Goal: Task Accomplishment & Management: Use online tool/utility

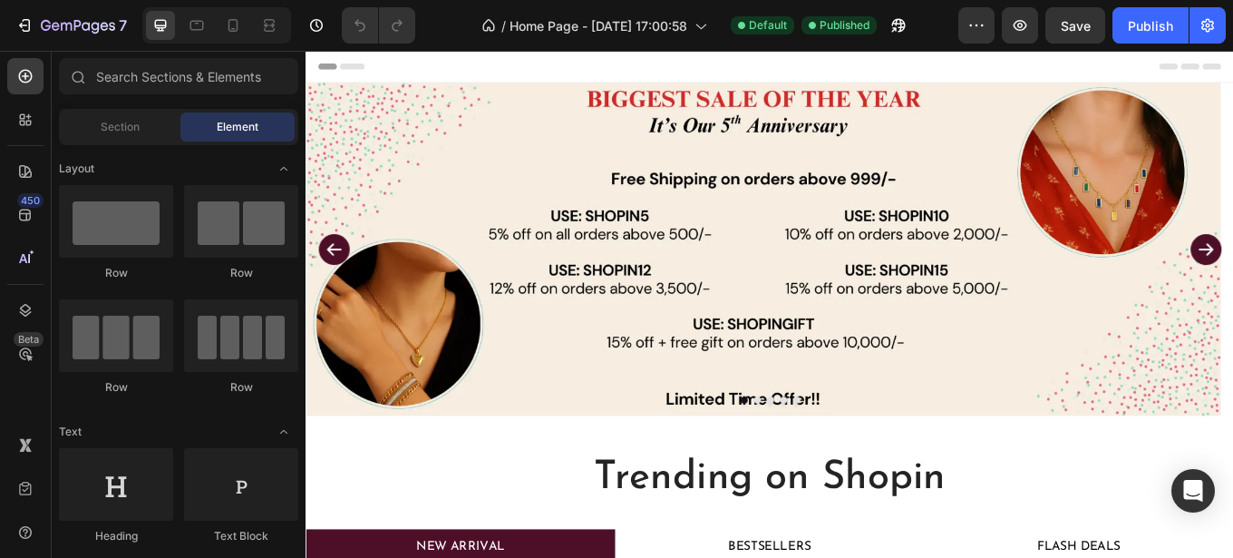
scroll to position [740, 0]
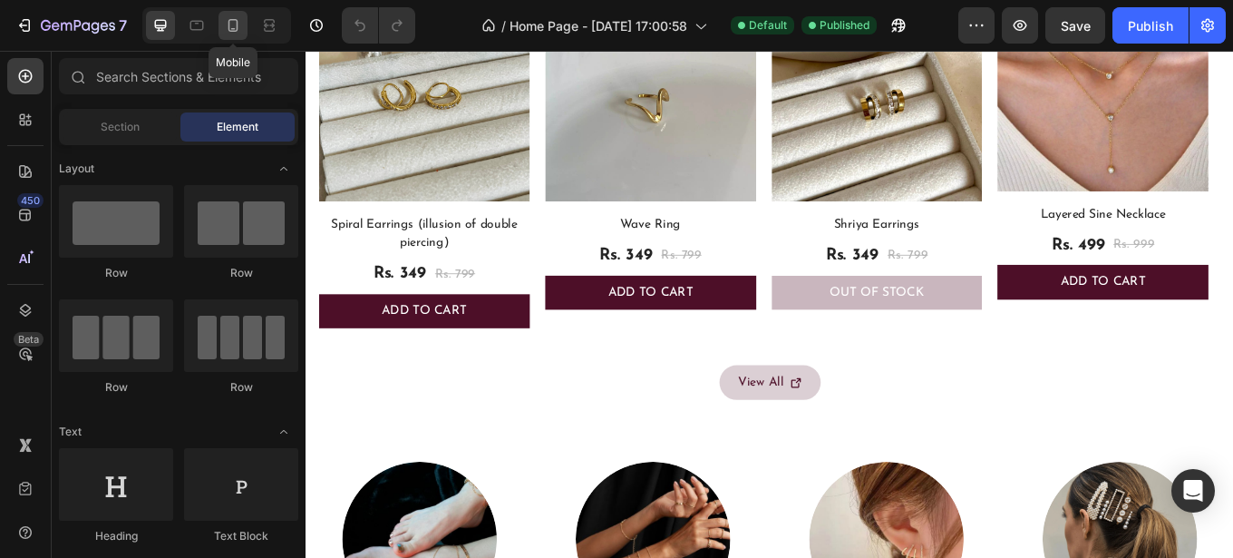
click at [237, 24] on icon at bounding box center [233, 25] width 10 height 13
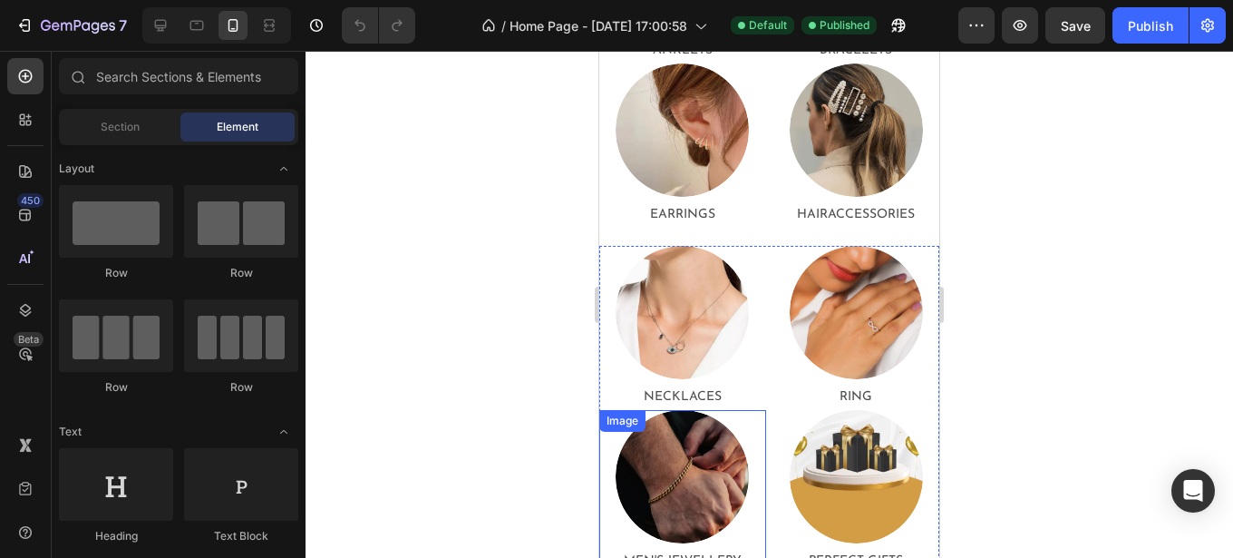
scroll to position [1572, 0]
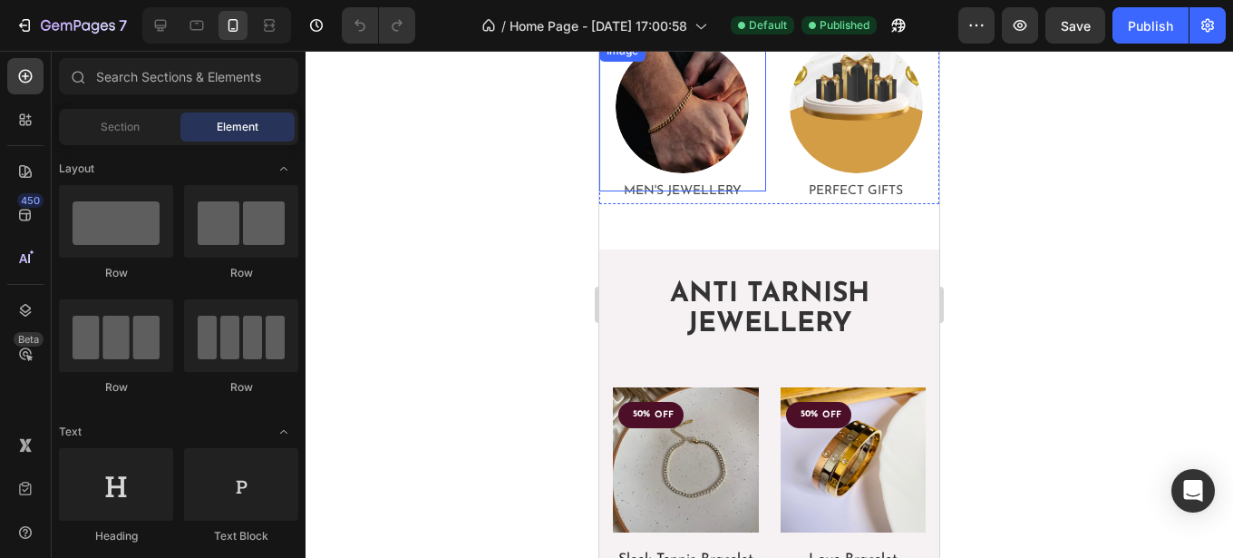
click at [685, 122] on img at bounding box center [682, 106] width 133 height 133
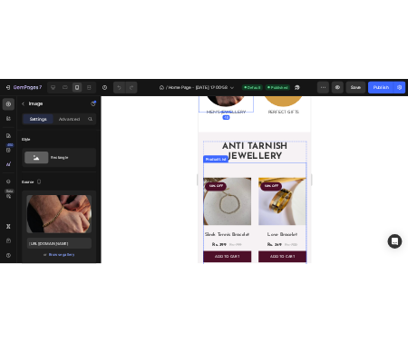
scroll to position [1757, 0]
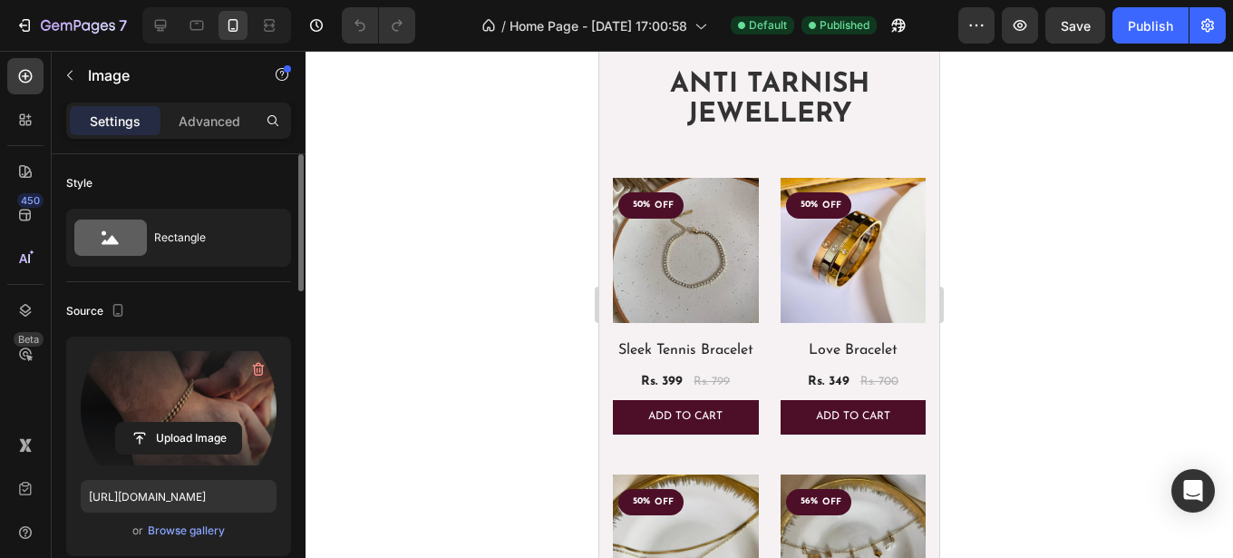
click at [156, 387] on label at bounding box center [179, 408] width 196 height 114
click at [156, 423] on input "file" at bounding box center [178, 438] width 125 height 31
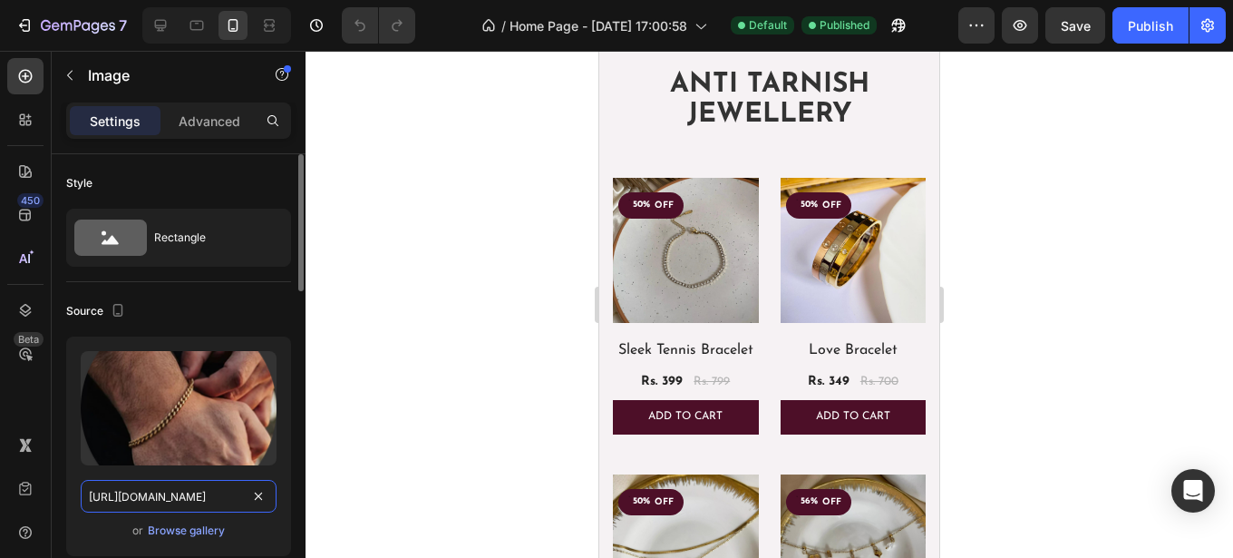
click at [236, 493] on input "https://cdn.shopify.com/s/files/1/0643/4786/5174/files/gempages_563799813129241…" at bounding box center [179, 496] width 196 height 33
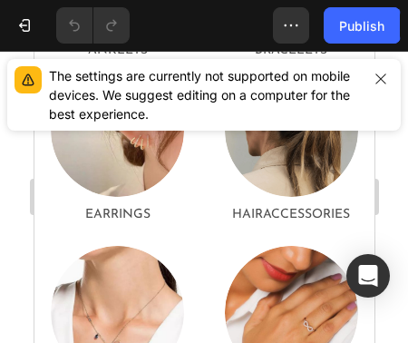
scroll to position [462, 0]
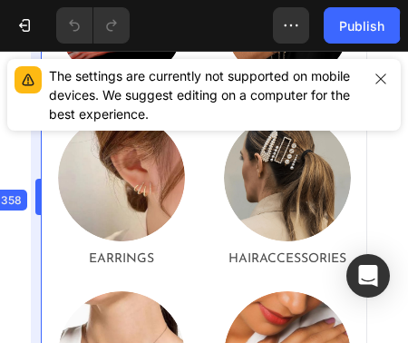
drag, startPoint x: 28, startPoint y: 193, endPoint x: 120, endPoint y: 195, distance: 91.6
click at [120, 0] on body "7 / Home Page - Apr 25, 17:00:58 Default Published Preview Save Publish 450 Bet…" at bounding box center [204, 0] width 408 height 0
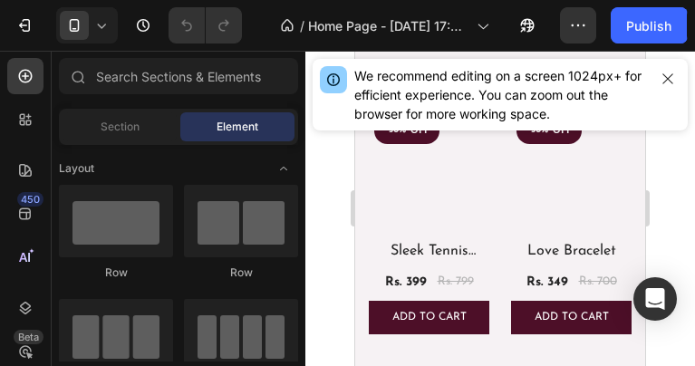
scroll to position [1295, 0]
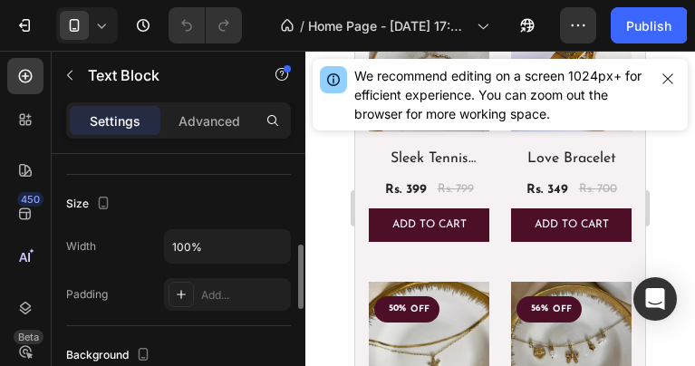
scroll to position [555, 0]
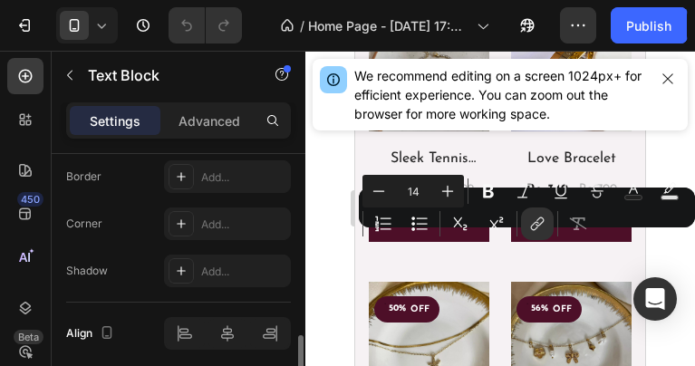
scroll to position [811, 0]
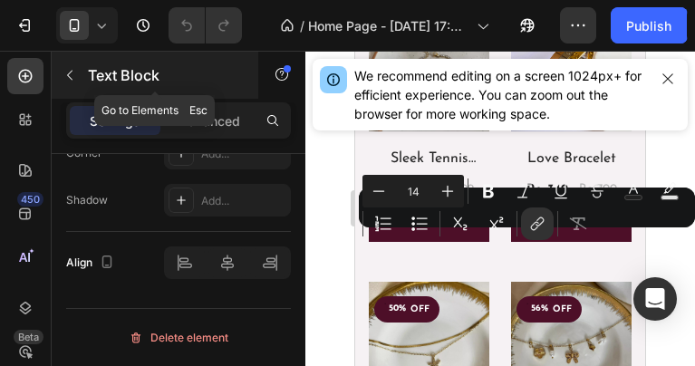
click at [70, 71] on icon "button" at bounding box center [70, 75] width 15 height 15
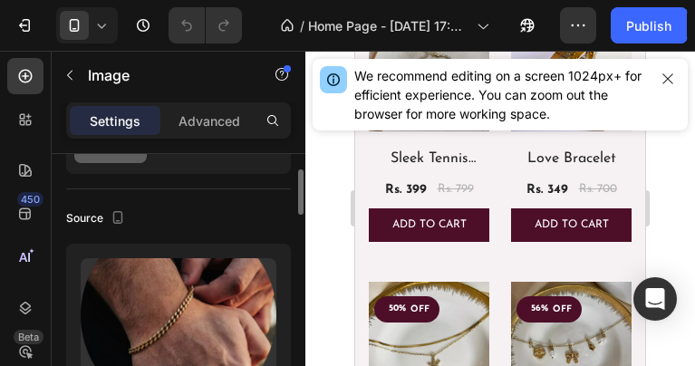
scroll to position [185, 0]
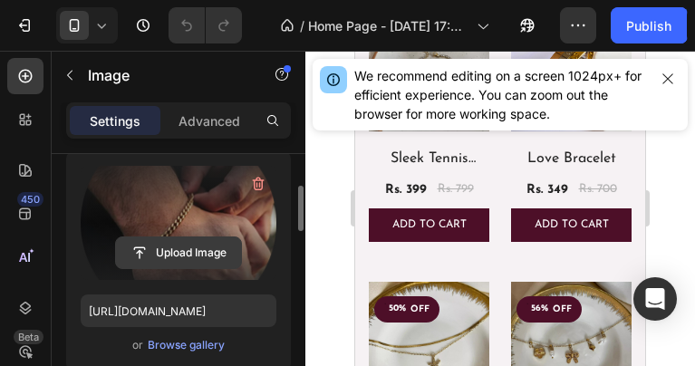
click at [173, 248] on input "file" at bounding box center [178, 253] width 125 height 31
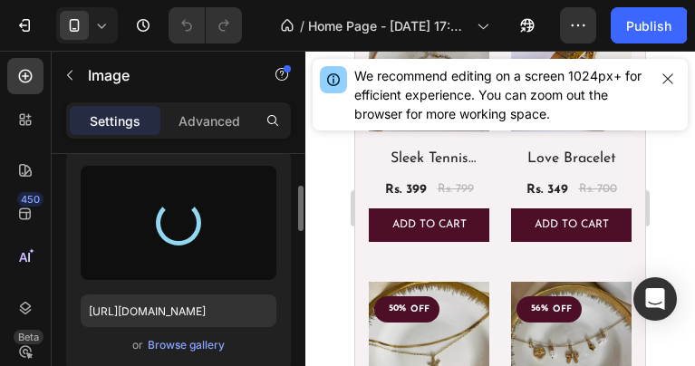
type input "[URL][DOMAIN_NAME]"
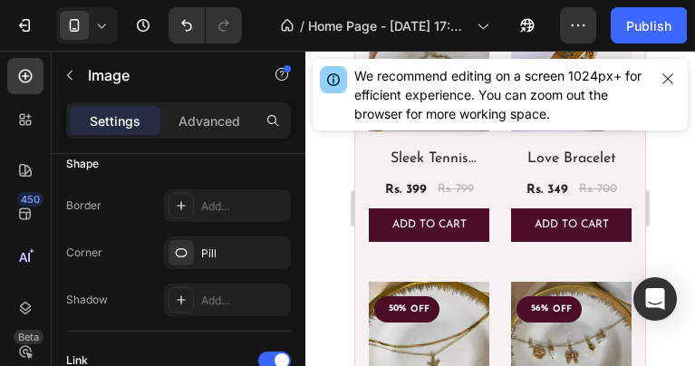
scroll to position [832, 0]
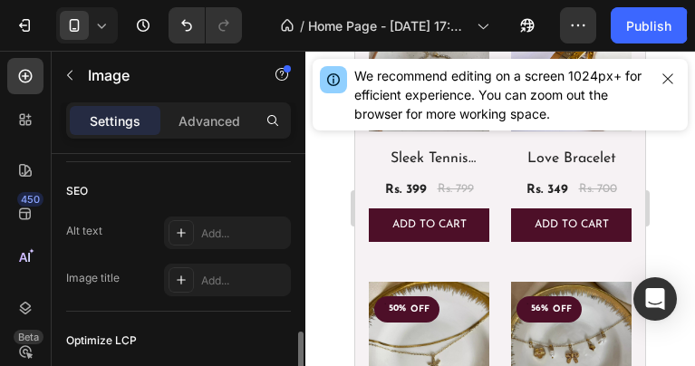
scroll to position [925, 0]
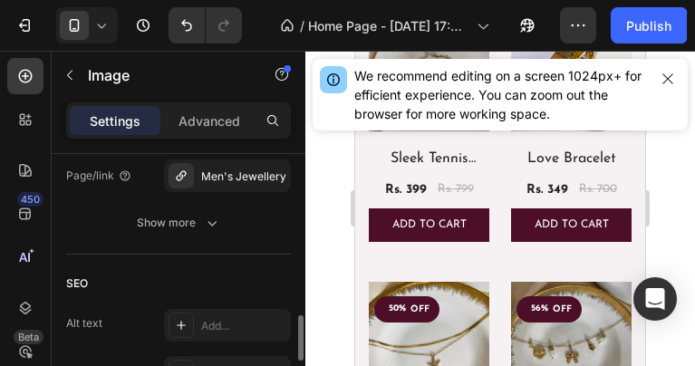
click at [242, 228] on button "Show more" at bounding box center [178, 223] width 225 height 33
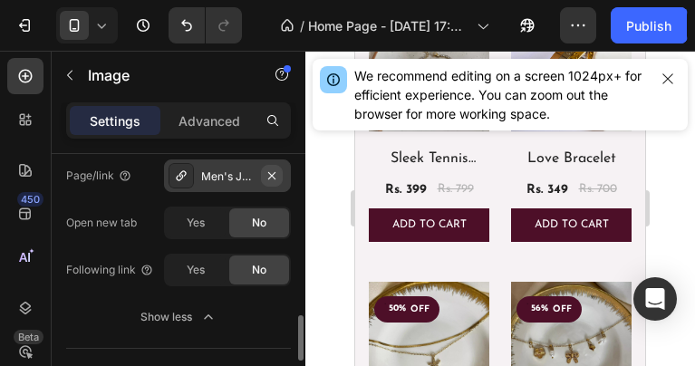
click at [276, 172] on icon "button" at bounding box center [271, 174] width 7 height 7
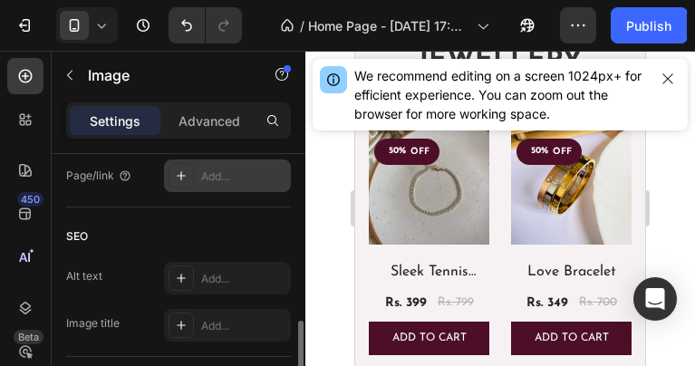
click at [216, 174] on div "Add..." at bounding box center [243, 177] width 85 height 16
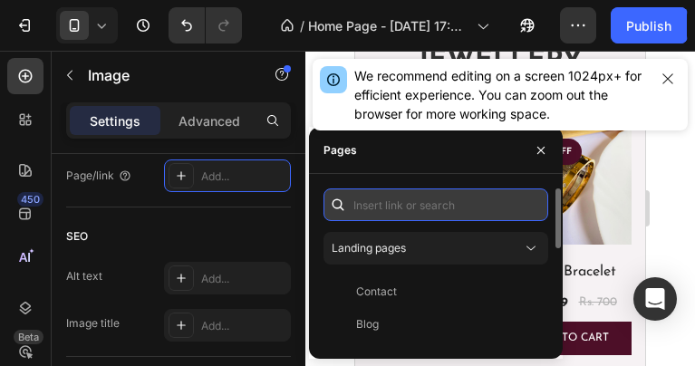
click at [363, 218] on input "text" at bounding box center [436, 205] width 225 height 33
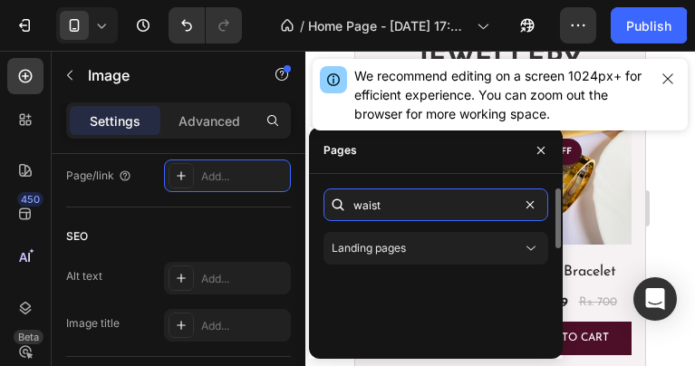
type input "waist"
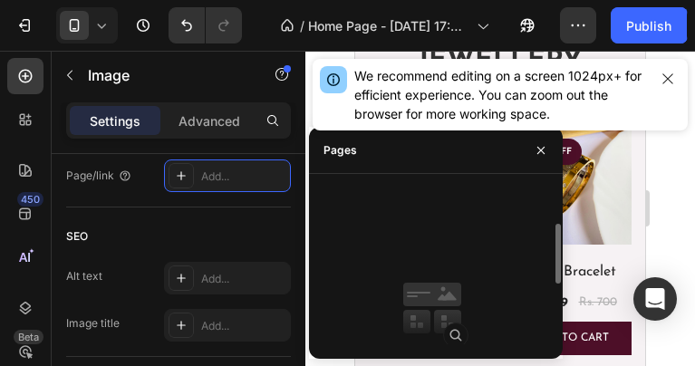
scroll to position [0, 0]
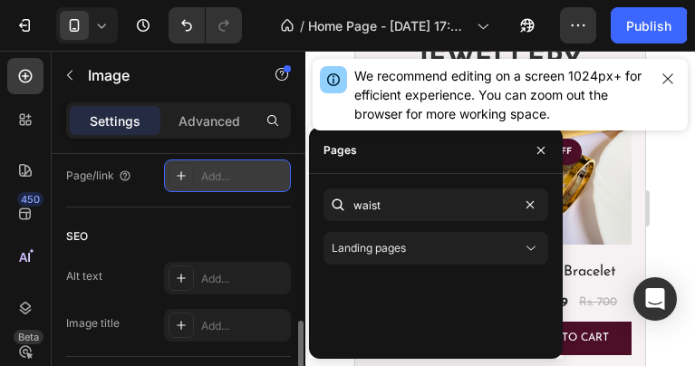
click at [179, 178] on icon at bounding box center [181, 176] width 15 height 15
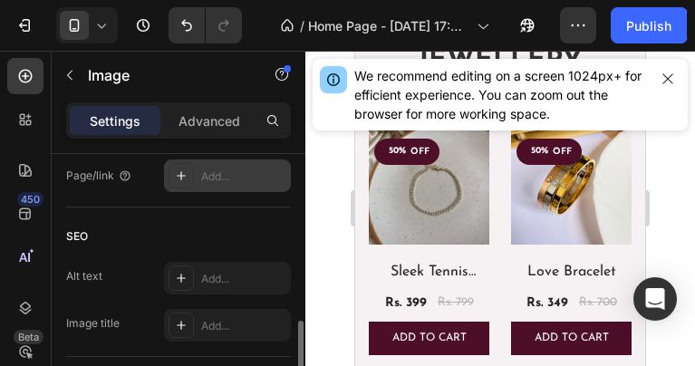
click at [179, 178] on icon at bounding box center [181, 176] width 15 height 15
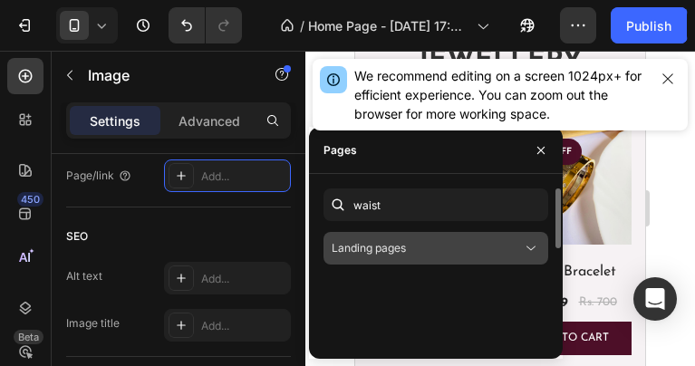
click at [407, 244] on icon at bounding box center [531, 248] width 18 height 18
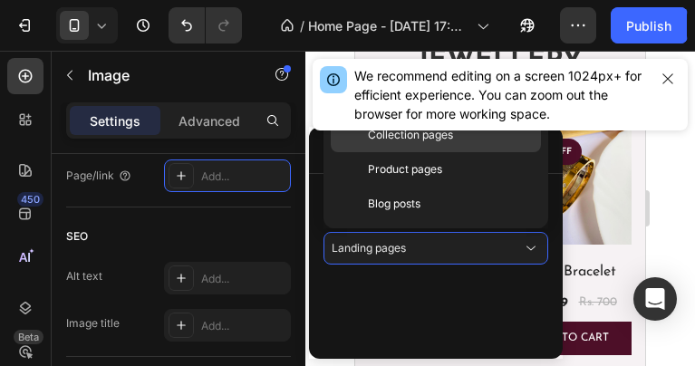
click at [407, 139] on span "Collection pages" at bounding box center [410, 135] width 85 height 16
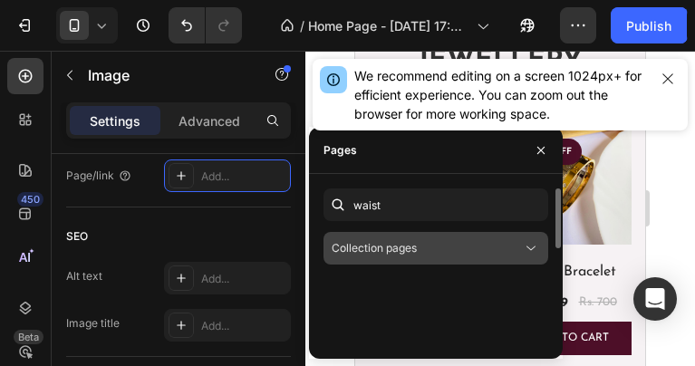
click at [407, 241] on icon at bounding box center [531, 248] width 18 height 18
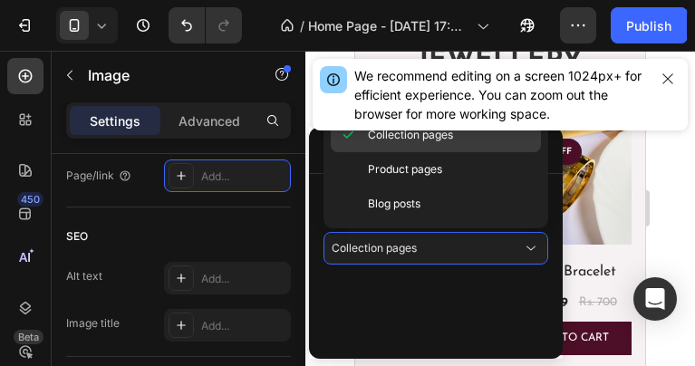
click at [407, 152] on div "Collection pages" at bounding box center [436, 169] width 210 height 34
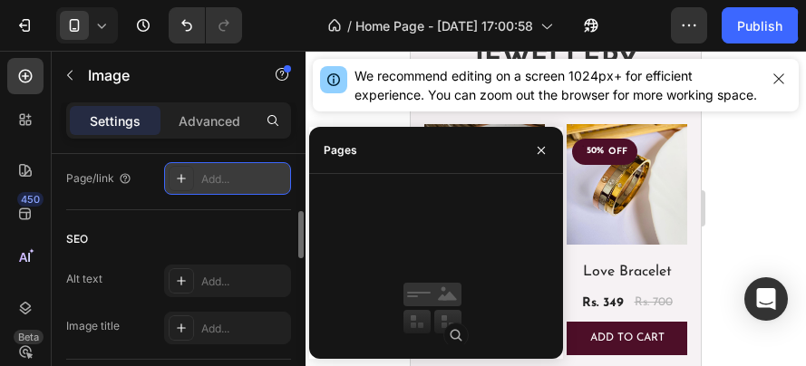
scroll to position [830, 0]
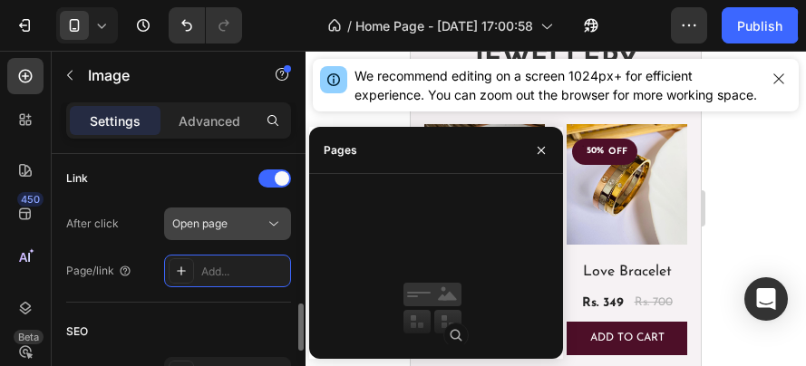
click at [252, 219] on div "Open page" at bounding box center [218, 224] width 92 height 16
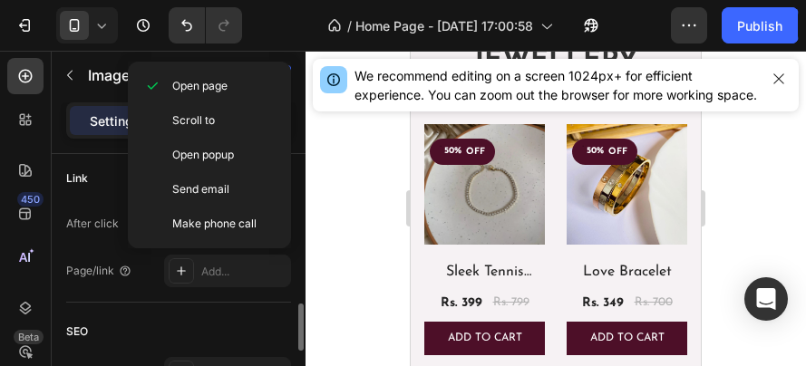
click at [108, 200] on div "Link After click Open page Page/link Add..." at bounding box center [178, 225] width 225 height 123
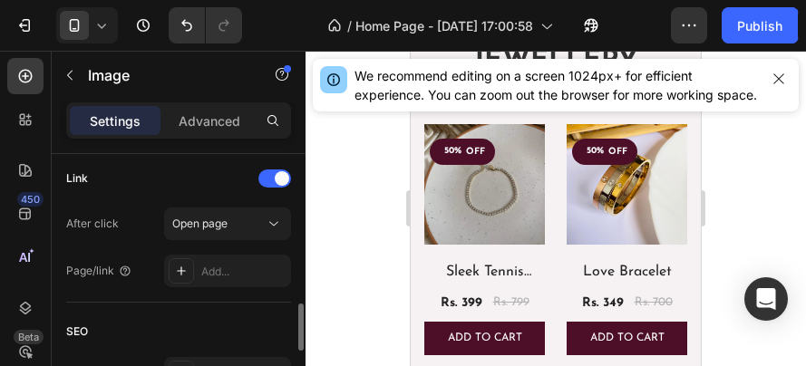
scroll to position [922, 0]
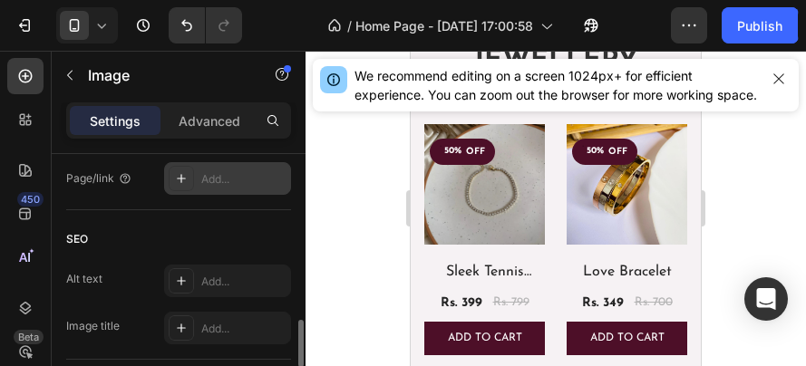
click at [172, 189] on div at bounding box center [181, 178] width 25 height 25
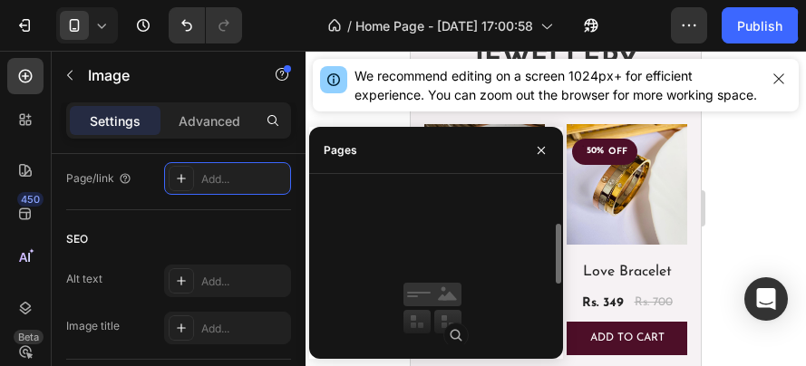
scroll to position [92, 0]
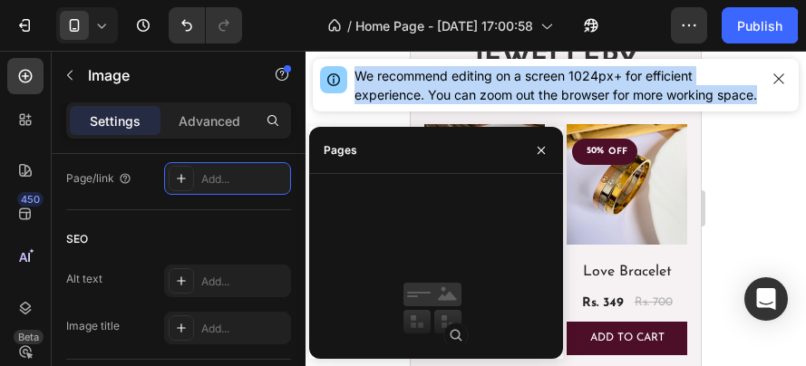
drag, startPoint x: 452, startPoint y: 144, endPoint x: 401, endPoint y: 121, distance: 55.6
click at [401, 0] on div "7 / Home Page - Apr 25, 17:00:58 Default Preview Save Publish 450 Beta Sections…" at bounding box center [403, 0] width 806 height 0
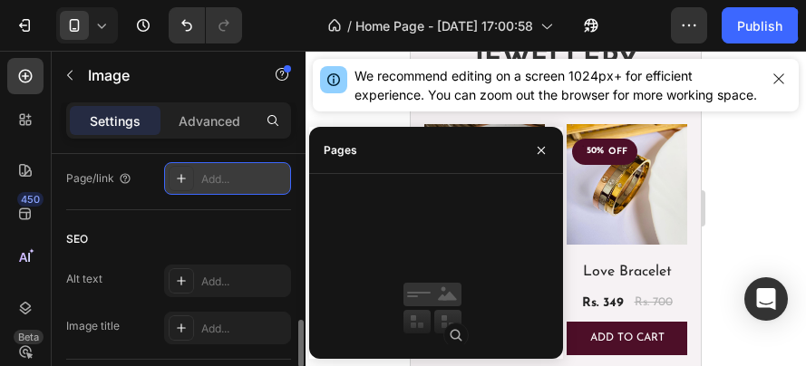
click at [183, 177] on icon at bounding box center [181, 178] width 15 height 15
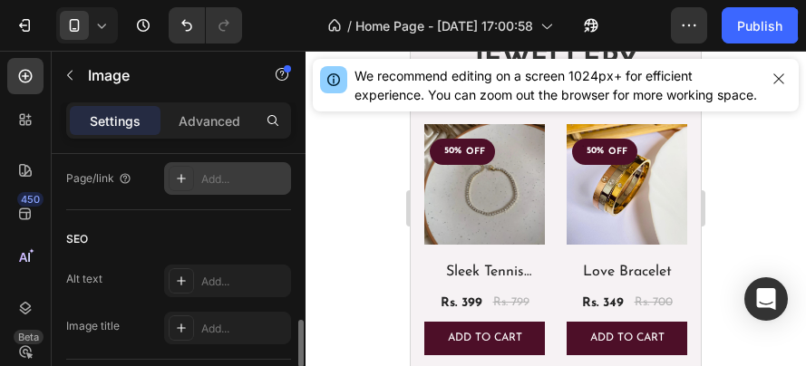
click at [177, 180] on icon at bounding box center [181, 178] width 15 height 15
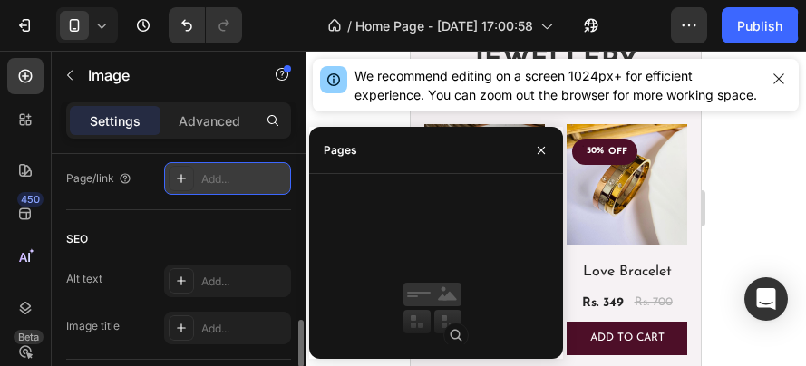
click at [234, 187] on div "Add..." at bounding box center [243, 179] width 85 height 16
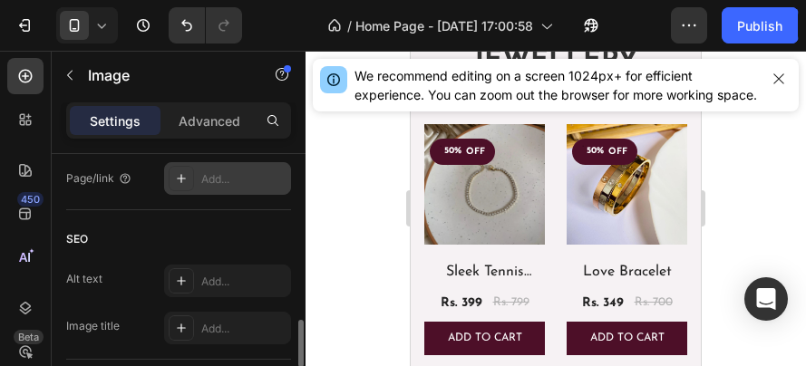
click at [234, 187] on div "Add..." at bounding box center [243, 179] width 85 height 16
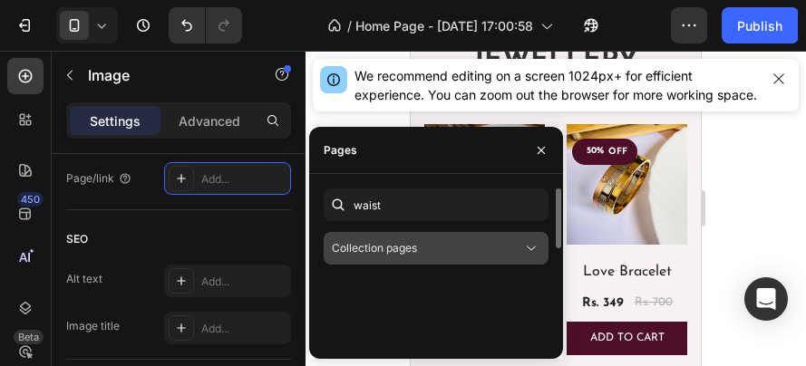
click at [407, 254] on icon at bounding box center [531, 248] width 18 height 18
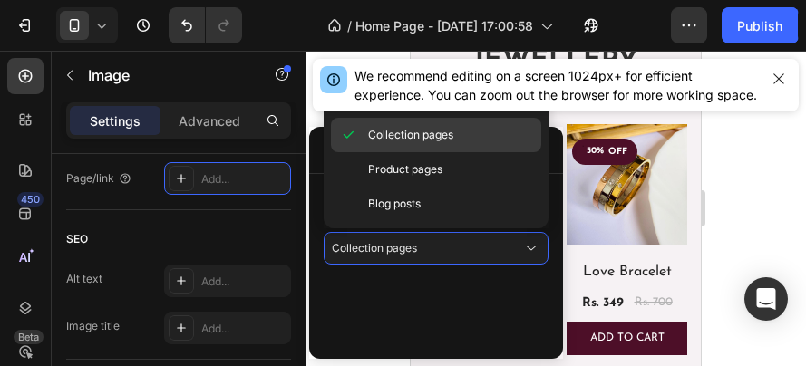
click at [407, 139] on span "Collection pages" at bounding box center [410, 135] width 85 height 16
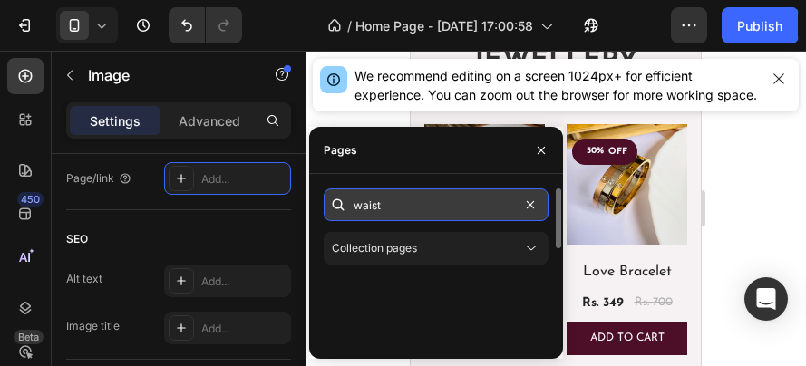
click at [407, 207] on input "waist" at bounding box center [436, 205] width 225 height 33
drag, startPoint x: 437, startPoint y: 207, endPoint x: 219, endPoint y: 217, distance: 217.8
click at [324, 217] on input "waist" at bounding box center [436, 205] width 225 height 33
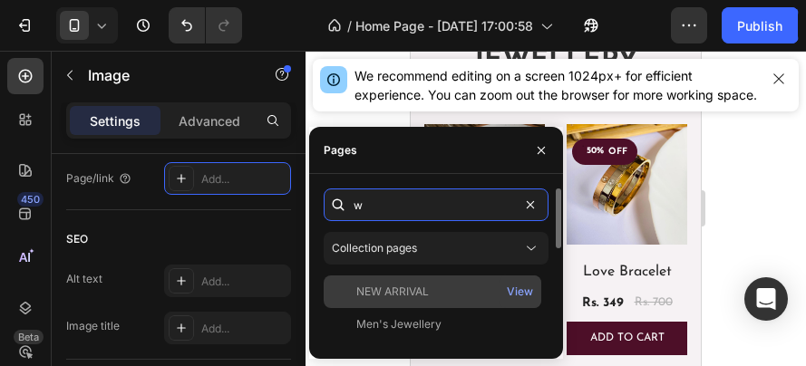
scroll to position [92, 0]
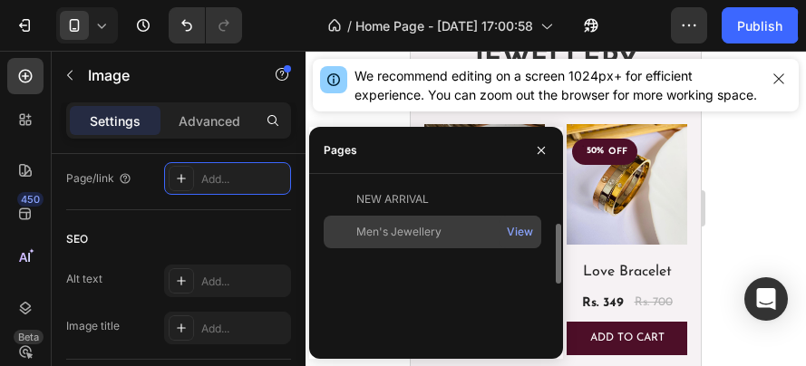
type input "w"
click at [407, 228] on div "Men's Jewellery" at bounding box center [398, 232] width 85 height 16
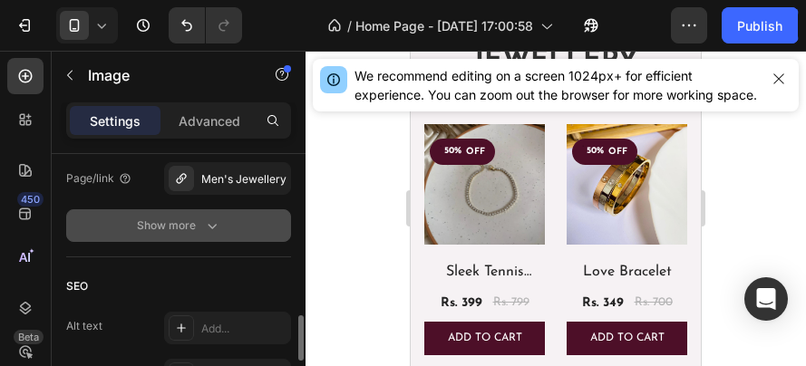
click at [209, 223] on icon "button" at bounding box center [212, 226] width 18 height 18
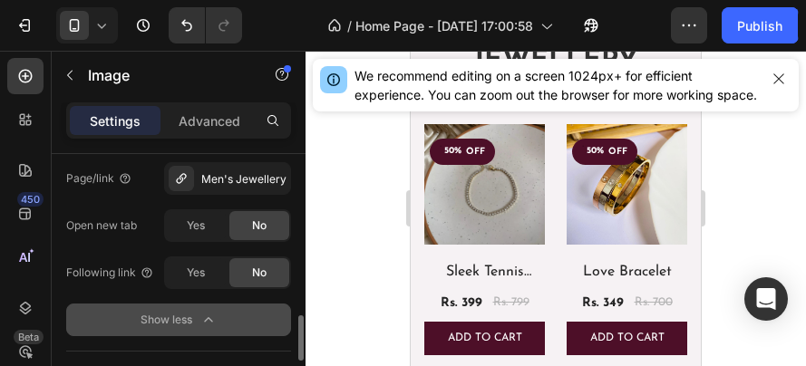
scroll to position [1107, 0]
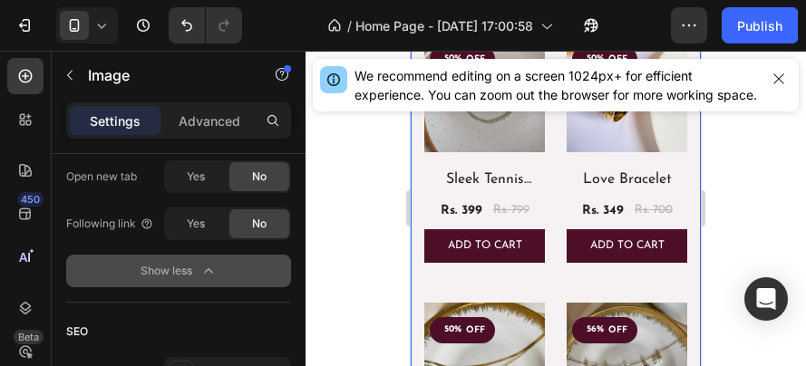
scroll to position [879, 0]
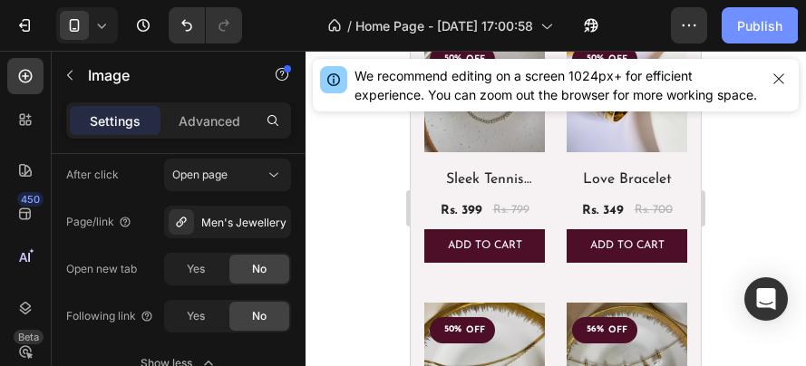
click at [407, 28] on div "Publish" at bounding box center [759, 25] width 45 height 19
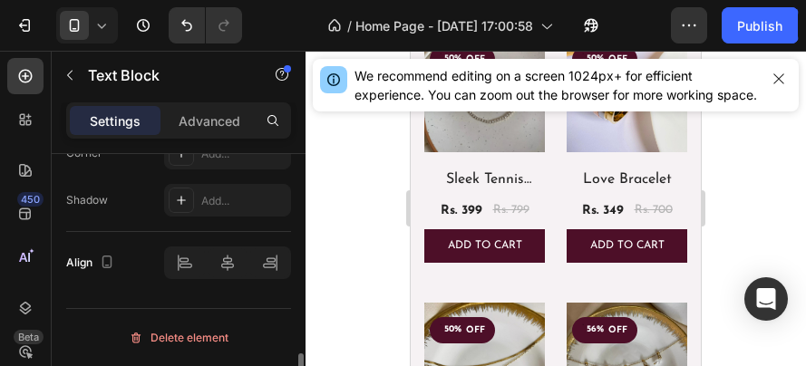
scroll to position [0, 0]
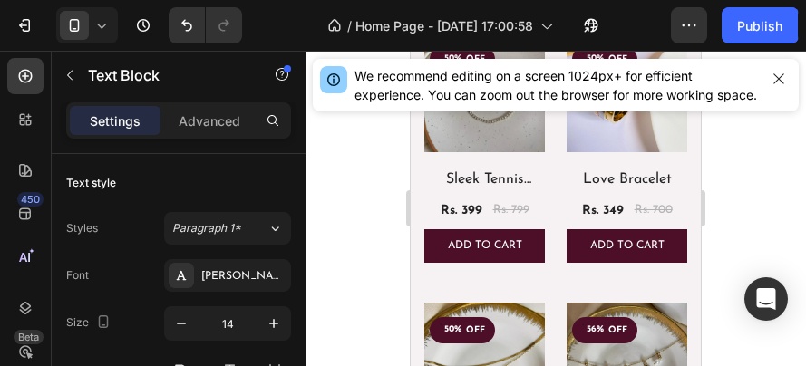
click at [407, 16] on div "Publish" at bounding box center [759, 25] width 45 height 19
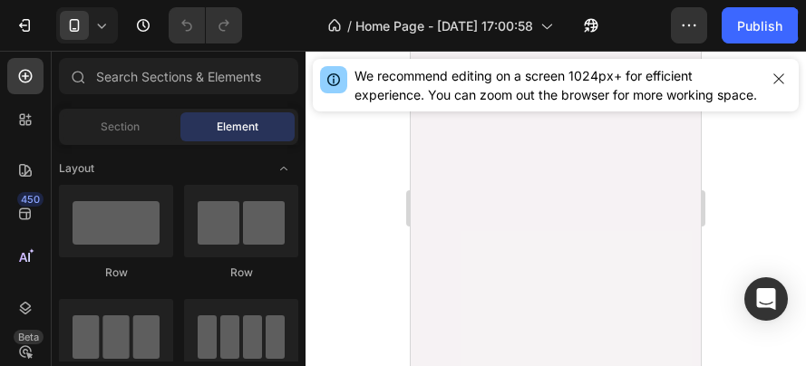
scroll to position [894, 0]
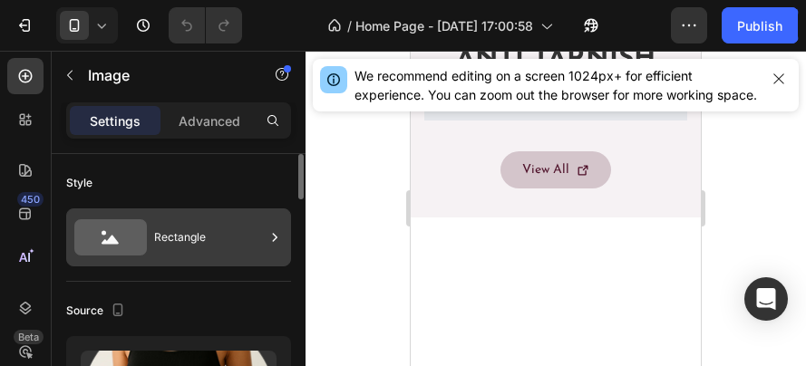
scroll to position [185, 0]
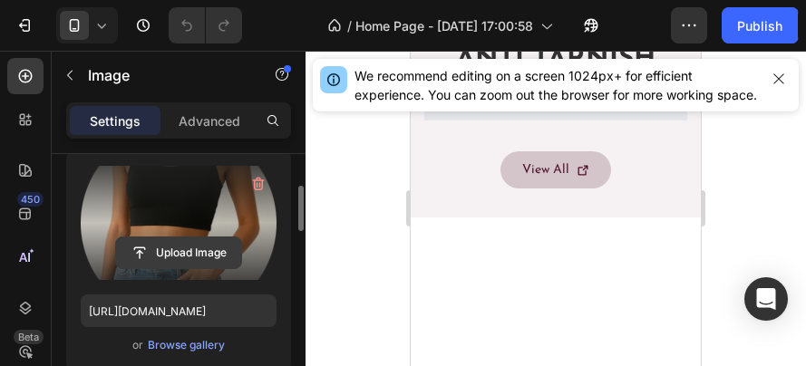
click at [189, 260] on input "file" at bounding box center [178, 253] width 125 height 31
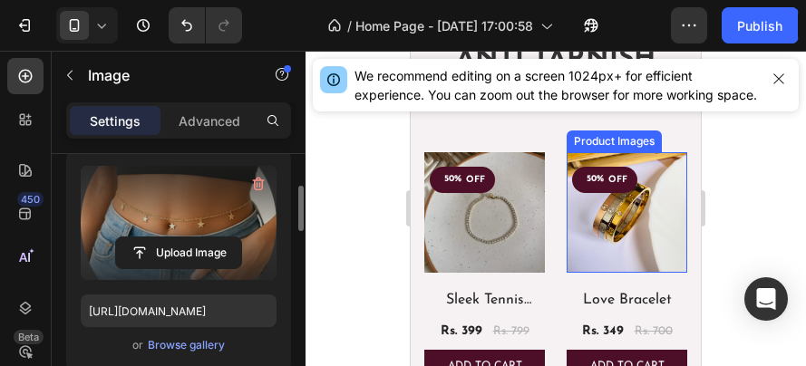
type input "[URL][DOMAIN_NAME]"
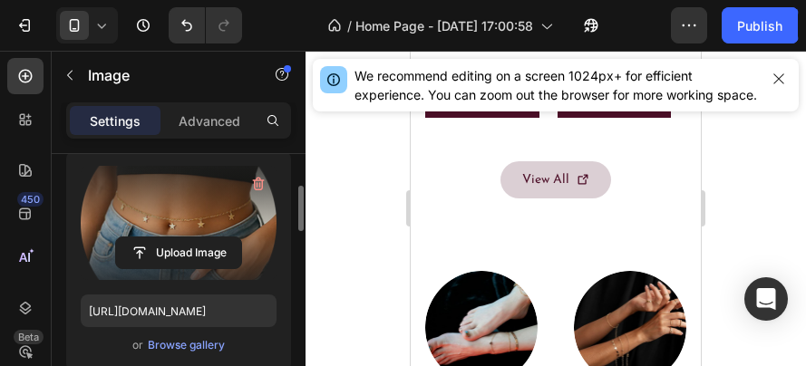
scroll to position [925, 0]
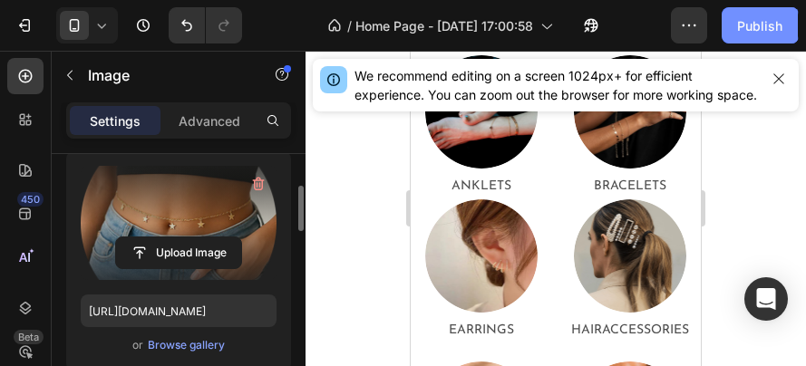
click at [754, 21] on div "Publish" at bounding box center [759, 25] width 45 height 19
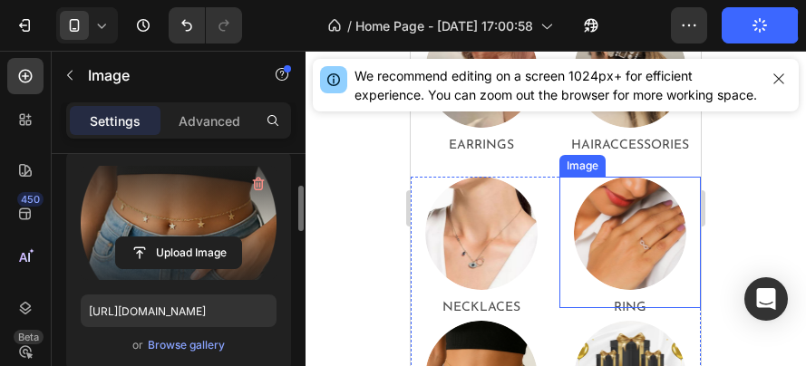
scroll to position [1295, 0]
